Goal: Check status: Check status

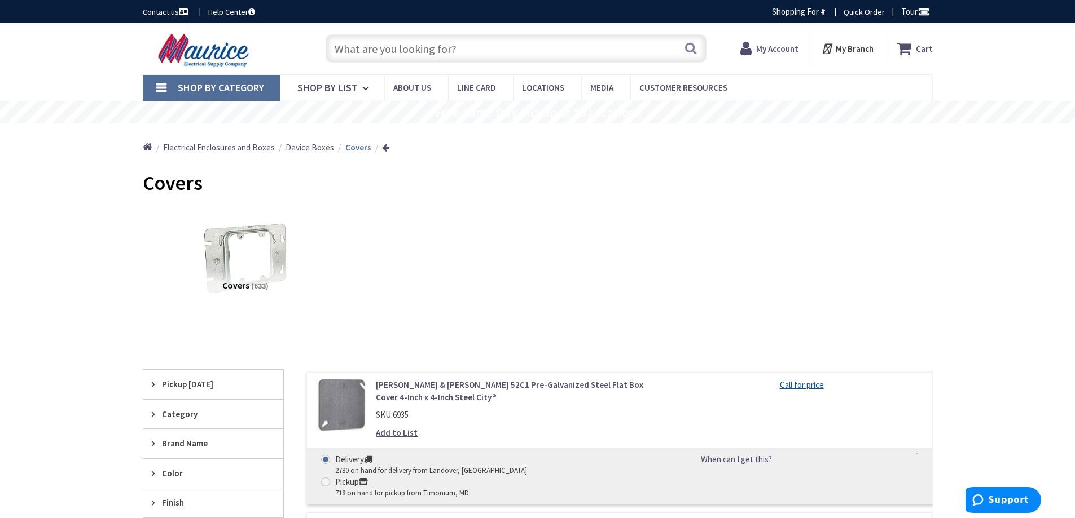
click at [772, 52] on strong "My Account" at bounding box center [777, 48] width 42 height 11
click at [786, 60] on div "My Account Hi, [PERSON_NAME] [EMAIL_ADDRESS][DOMAIN_NAME] My Catalog My Orders" at bounding box center [756, 50] width 63 height 24
click at [763, 44] on strong "My Account" at bounding box center [762, 44] width 42 height 11
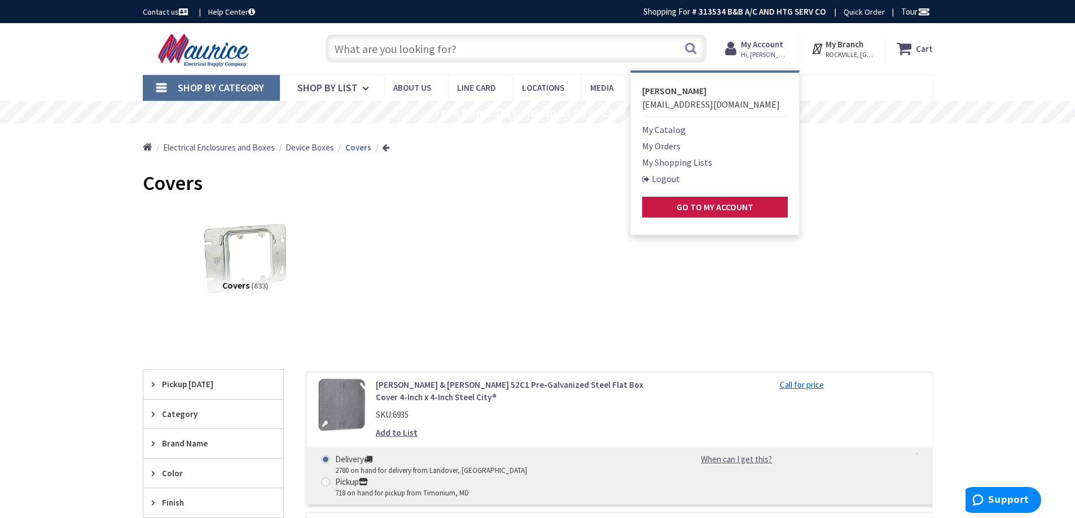
click at [654, 147] on link "My Orders" at bounding box center [661, 146] width 38 height 14
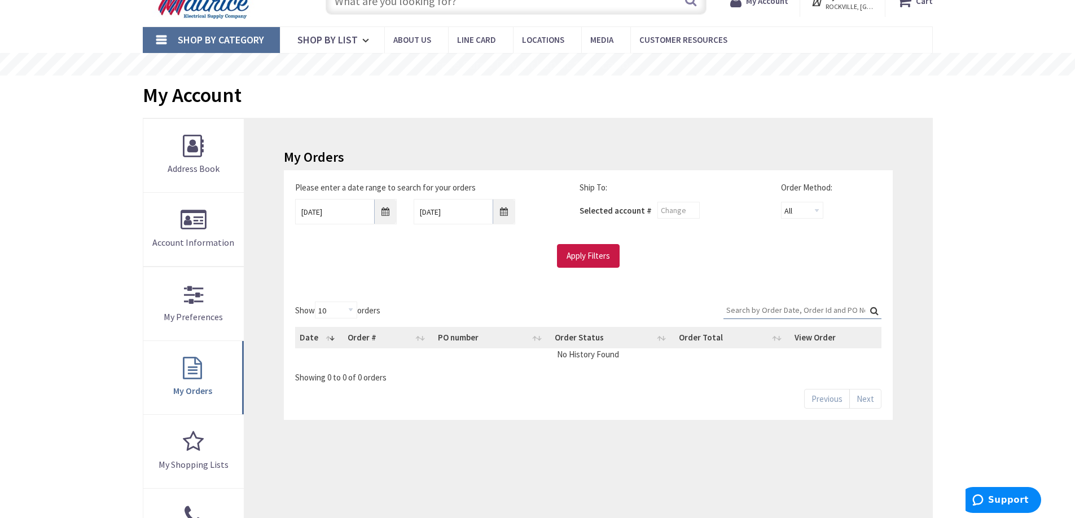
scroll to position [113, 0]
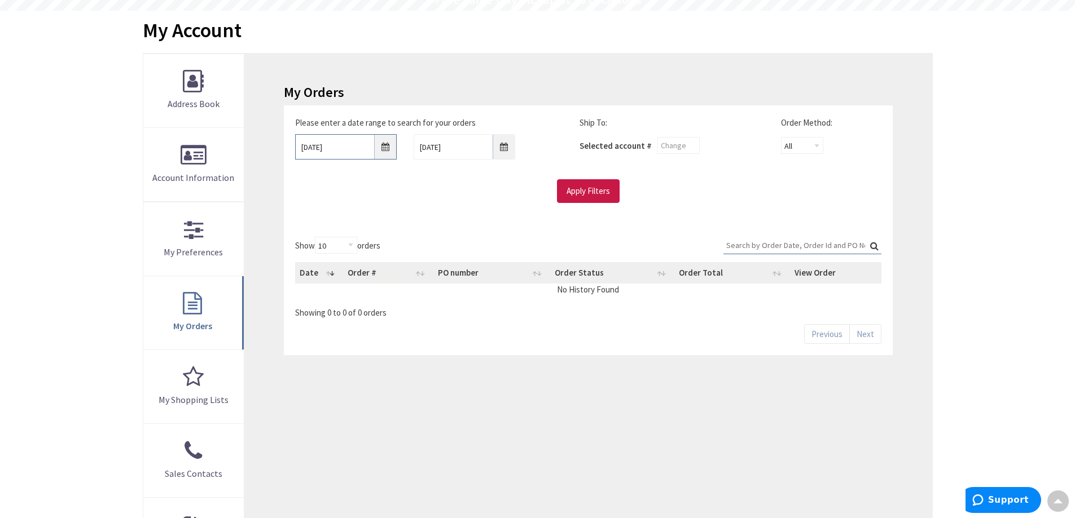
click at [382, 148] on input "9/25/2025" at bounding box center [346, 146] width 102 height 25
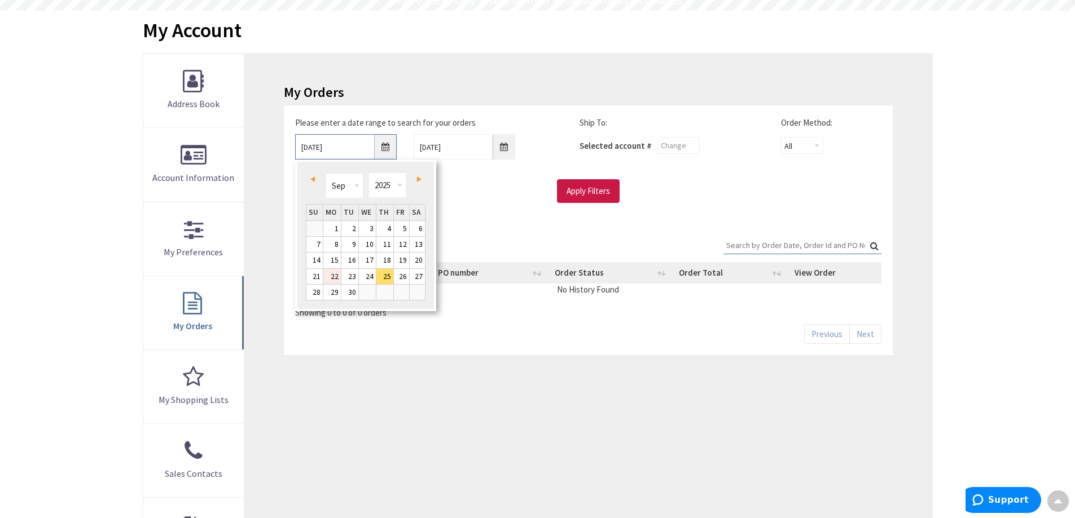
scroll to position [0, 0]
click at [336, 274] on link "22" at bounding box center [331, 276] width 17 height 15
type input "09/22/2025"
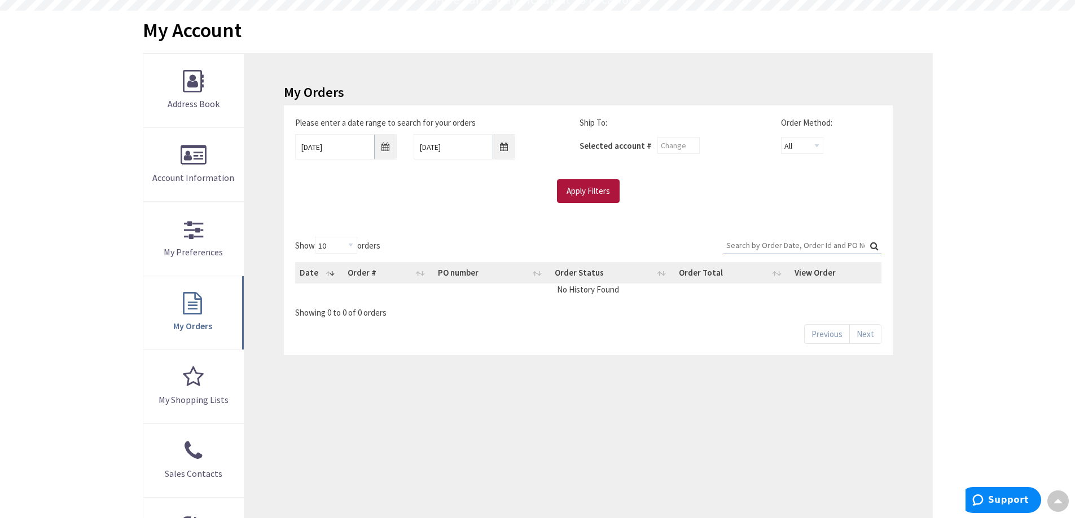
click at [573, 192] on input "Apply Filters" at bounding box center [588, 191] width 63 height 24
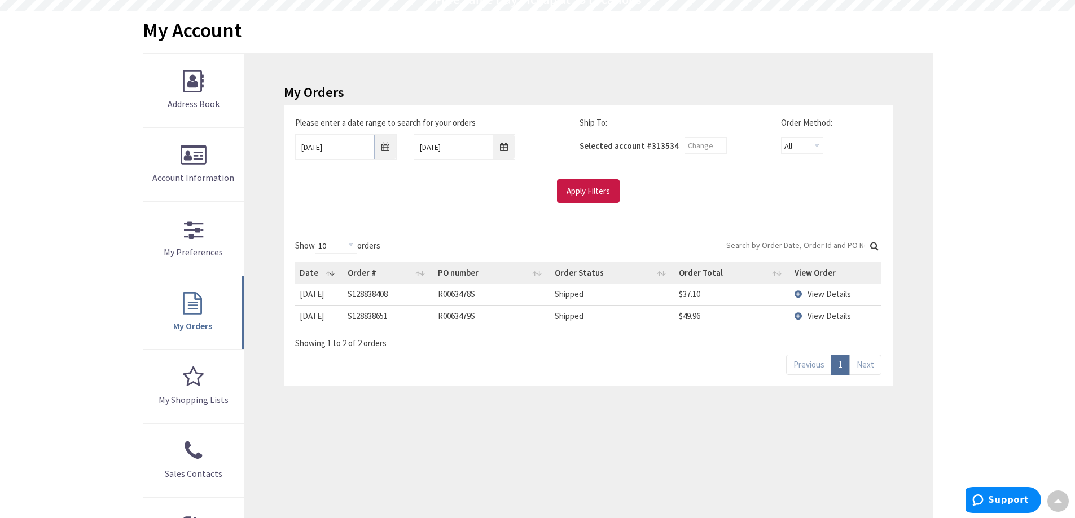
click at [798, 319] on td "View Details" at bounding box center [835, 315] width 91 height 21
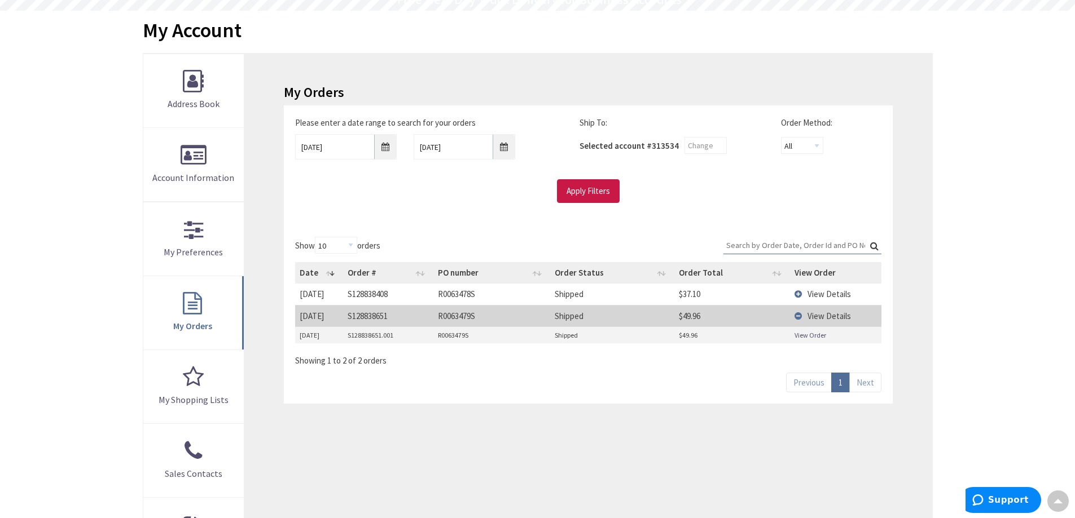
click at [807, 336] on link "View Order" at bounding box center [810, 336] width 32 height 10
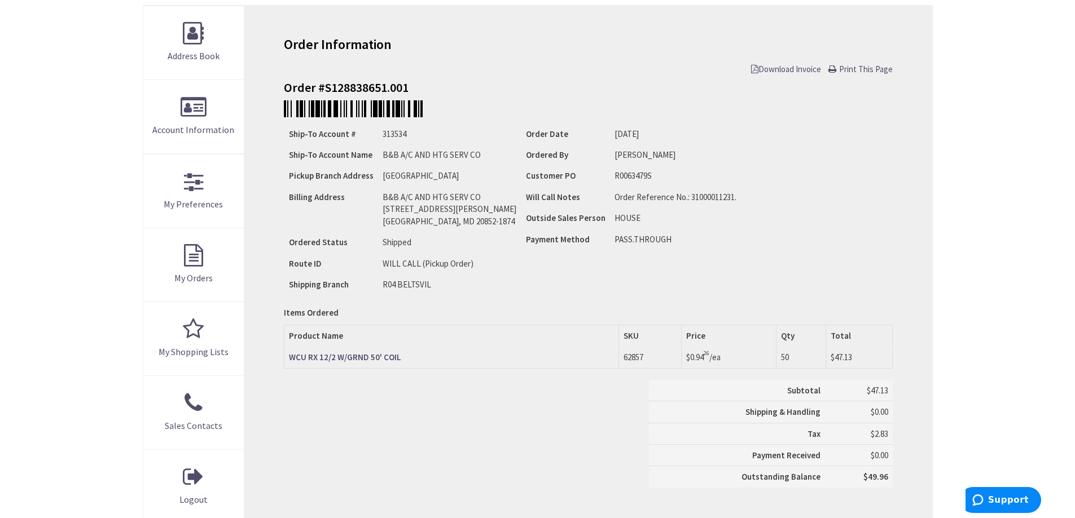
scroll to position [282, 0]
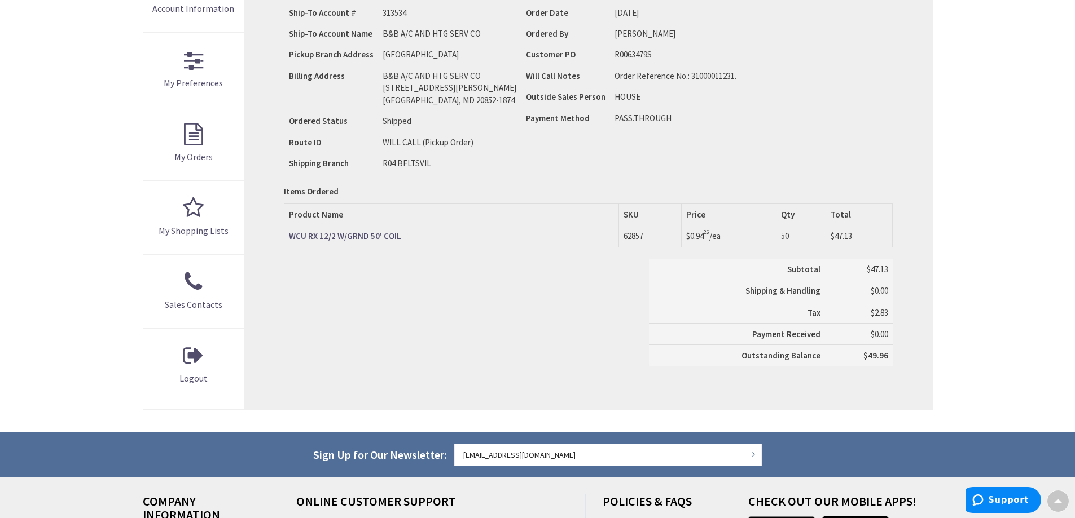
click at [362, 237] on strong "WCU RX 12/2 W/GRND 50' COIL" at bounding box center [345, 236] width 112 height 11
